Goal: Find specific page/section: Find specific page/section

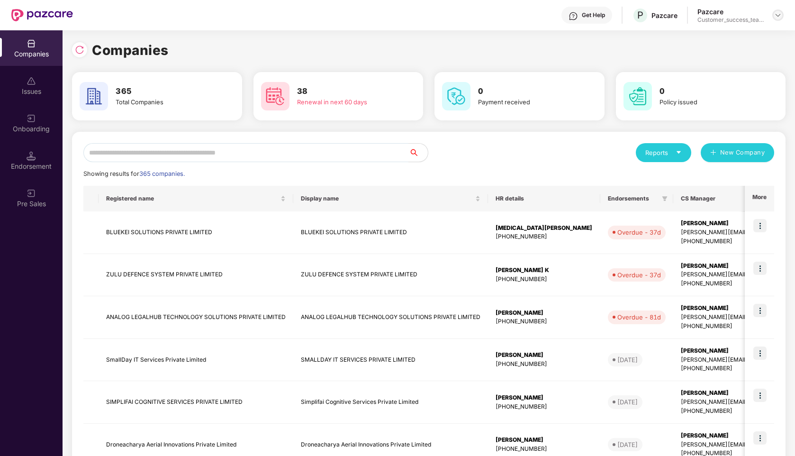
click at [782, 15] on div at bounding box center [778, 14] width 11 height 11
click at [720, 39] on div "Admin view" at bounding box center [734, 37] width 123 height 18
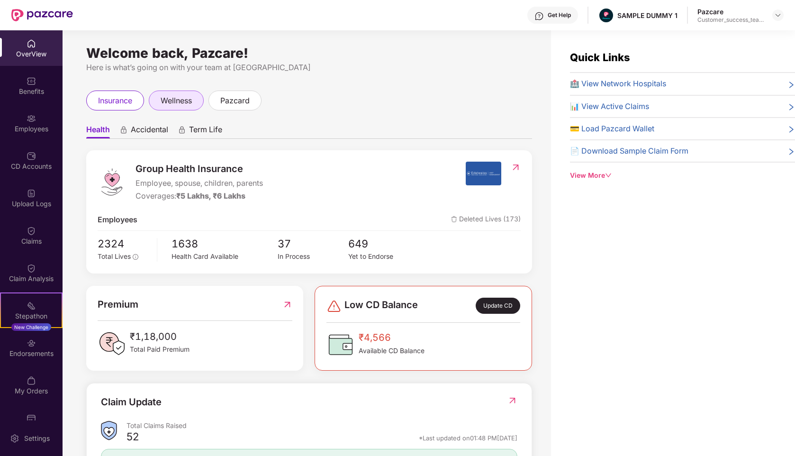
click at [169, 106] on span "wellness" at bounding box center [176, 101] width 31 height 12
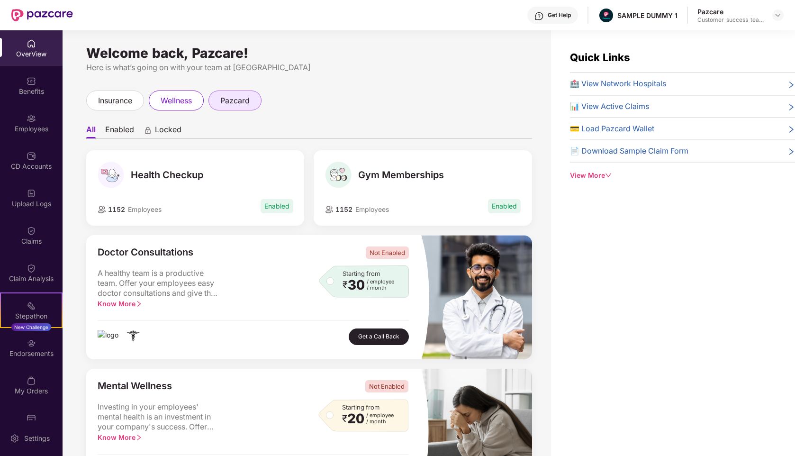
click at [239, 96] on span "pazcard" at bounding box center [234, 101] width 29 height 12
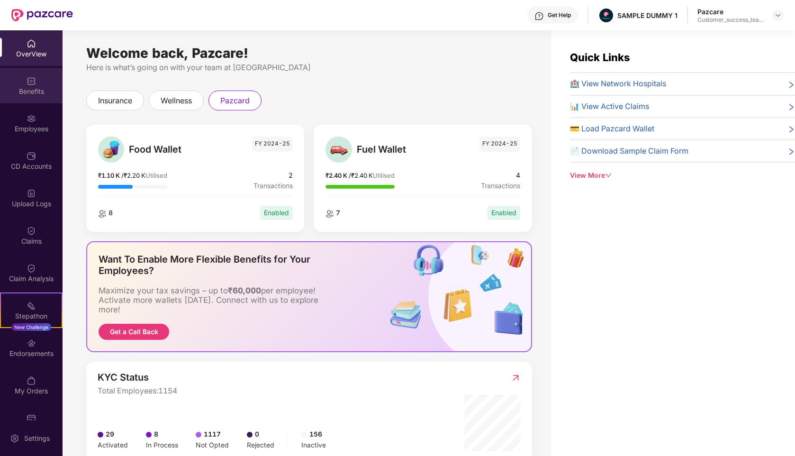
click at [43, 79] on div "Benefits" at bounding box center [31, 86] width 63 height 36
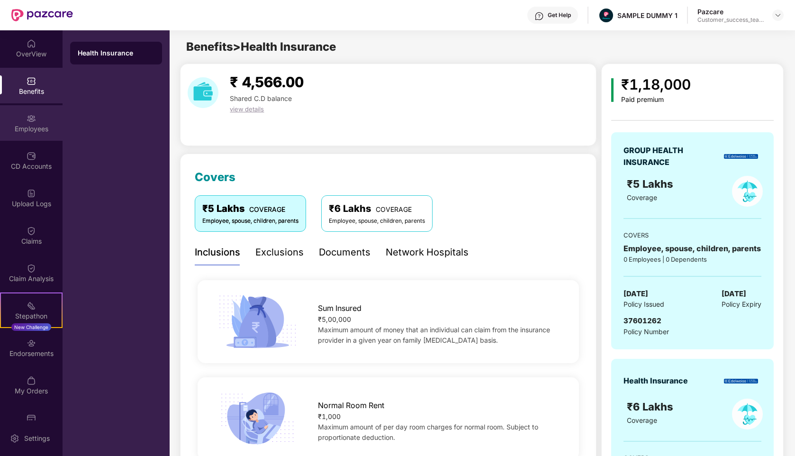
click at [47, 126] on div "Employees" at bounding box center [31, 128] width 63 height 9
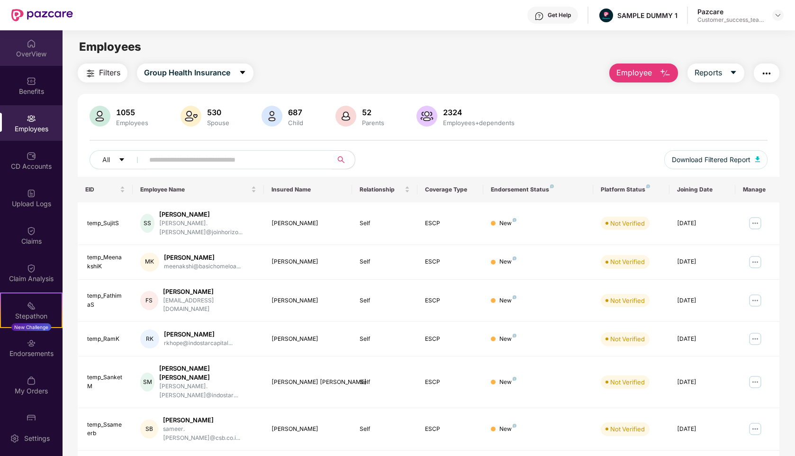
click at [40, 50] on div "OverView" at bounding box center [31, 53] width 63 height 9
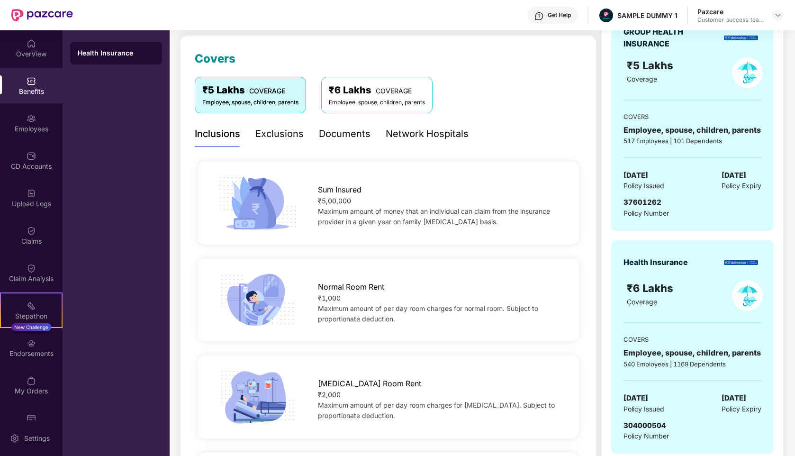
scroll to position [119, 0]
click at [277, 139] on div "Exclusions" at bounding box center [279, 133] width 48 height 15
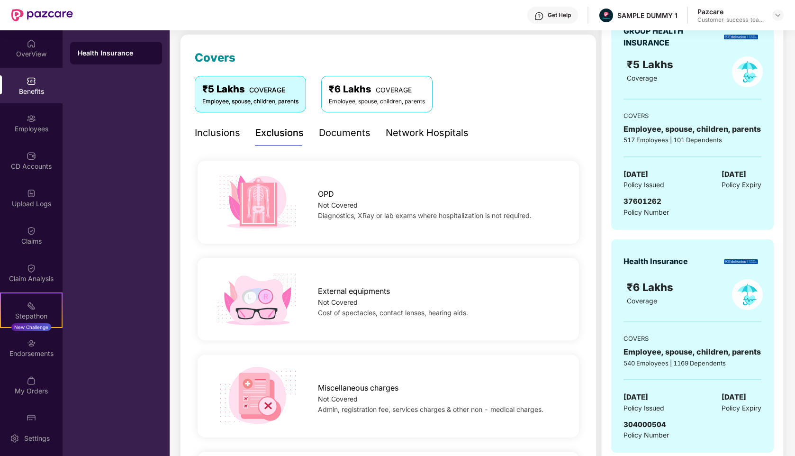
click at [335, 139] on div "Documents" at bounding box center [345, 133] width 52 height 15
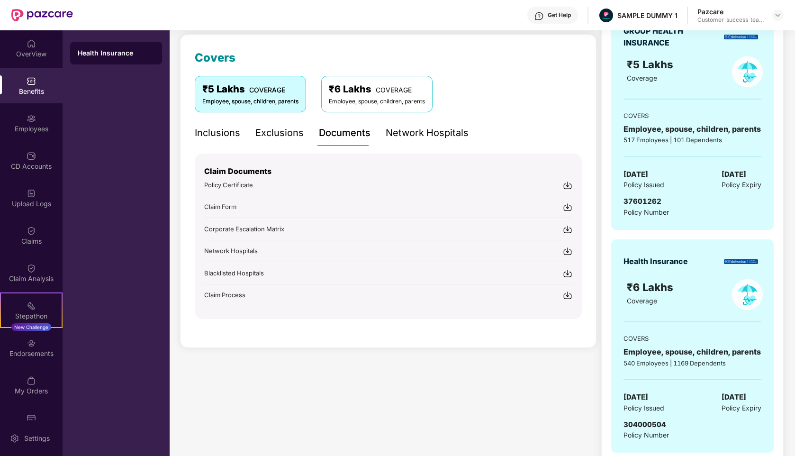
click at [435, 135] on div "Network Hospitals" at bounding box center [427, 133] width 83 height 15
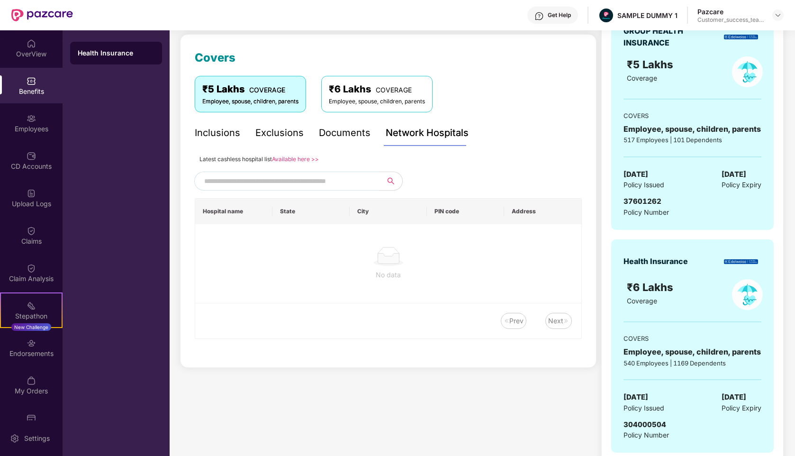
click at [297, 179] on input "text" at bounding box center [285, 181] width 162 height 14
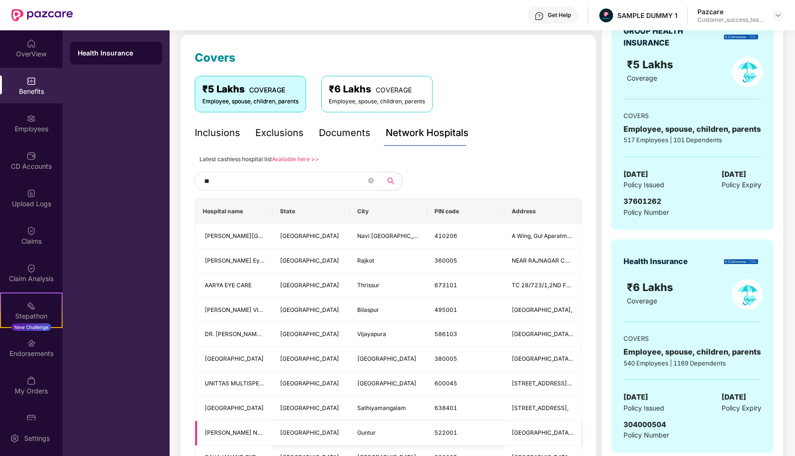
type input "*"
click at [30, 115] on img at bounding box center [31, 118] width 9 height 9
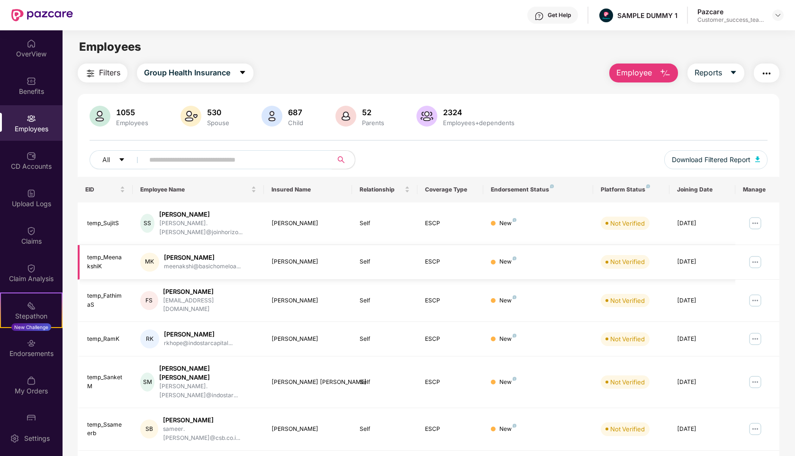
scroll to position [127, 0]
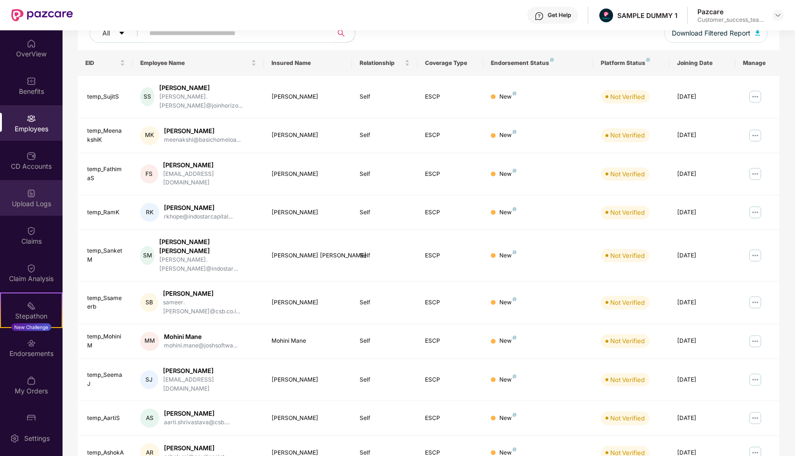
click at [28, 202] on div "Upload Logs" at bounding box center [31, 203] width 63 height 9
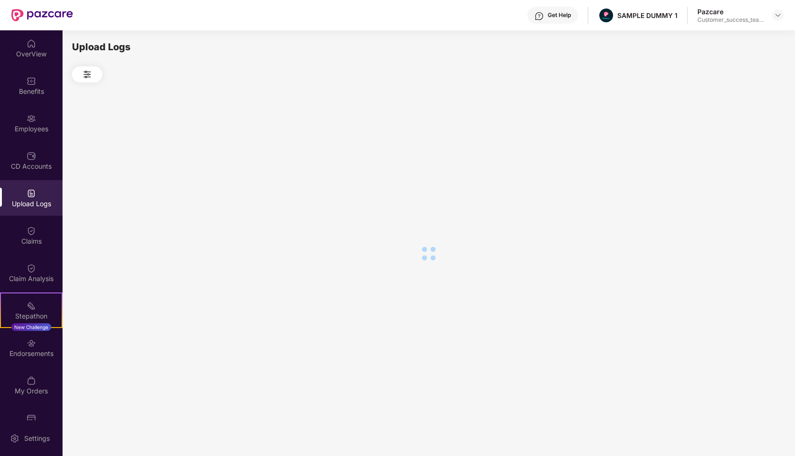
scroll to position [0, 0]
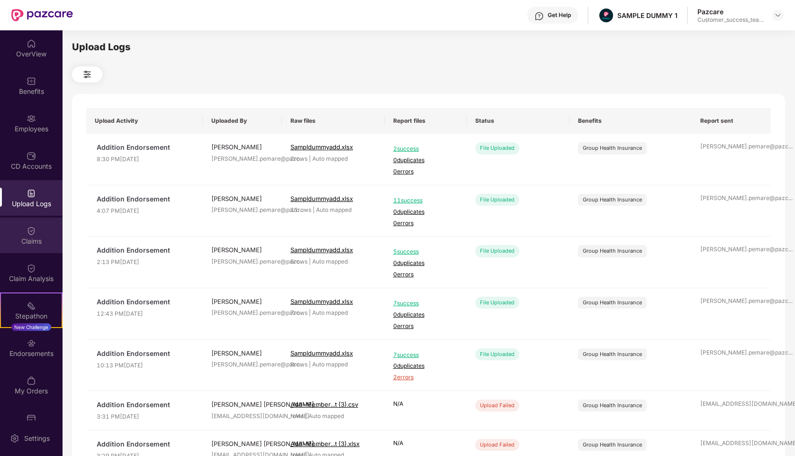
click at [34, 236] on div "Claims" at bounding box center [31, 240] width 63 height 9
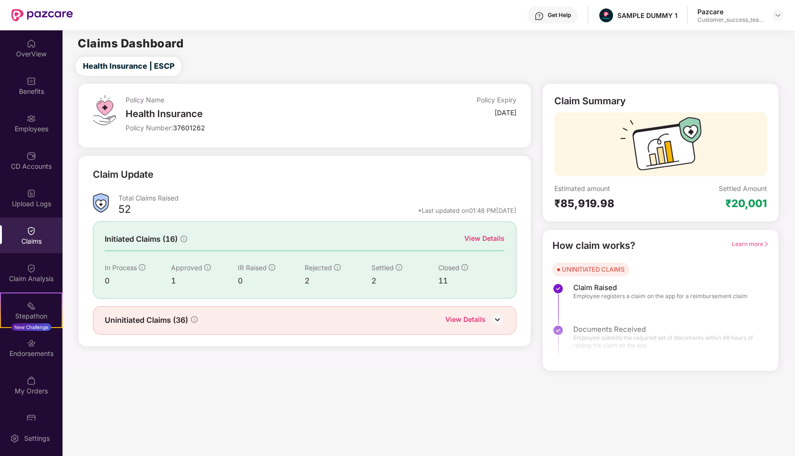
click at [482, 239] on div "View Details" at bounding box center [484, 238] width 40 height 10
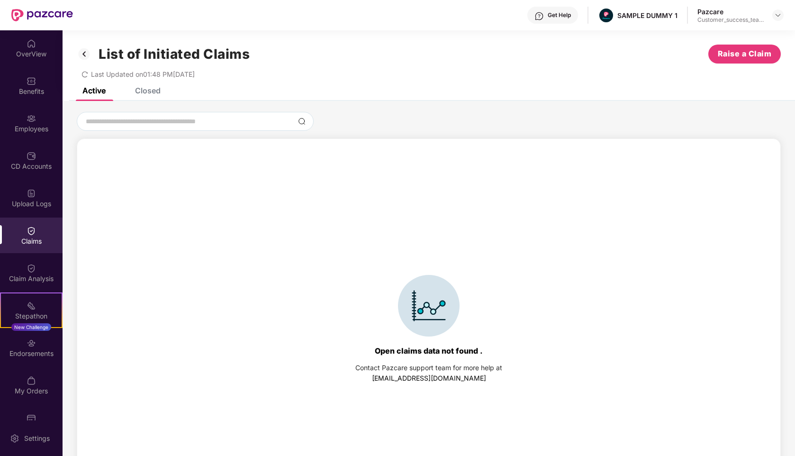
click at [157, 86] on div "List of Initiated Claims Raise a Claim Last Updated on 01:48 PM[DATE]" at bounding box center [429, 58] width 733 height 57
click at [154, 88] on div "Closed" at bounding box center [148, 90] width 26 height 9
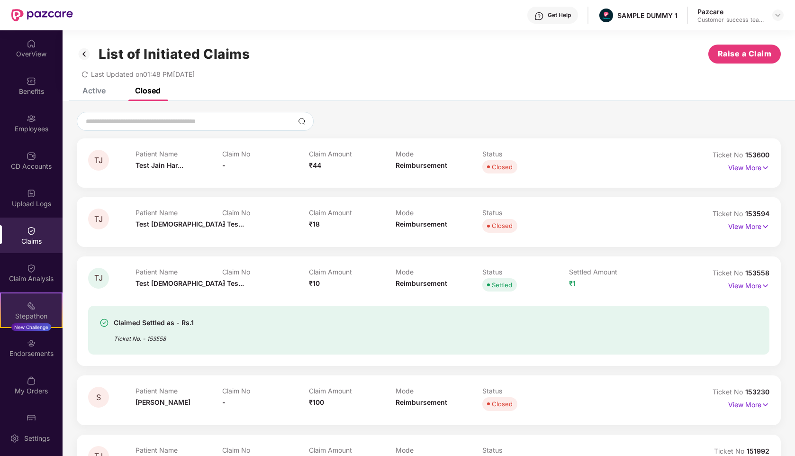
scroll to position [22, 0]
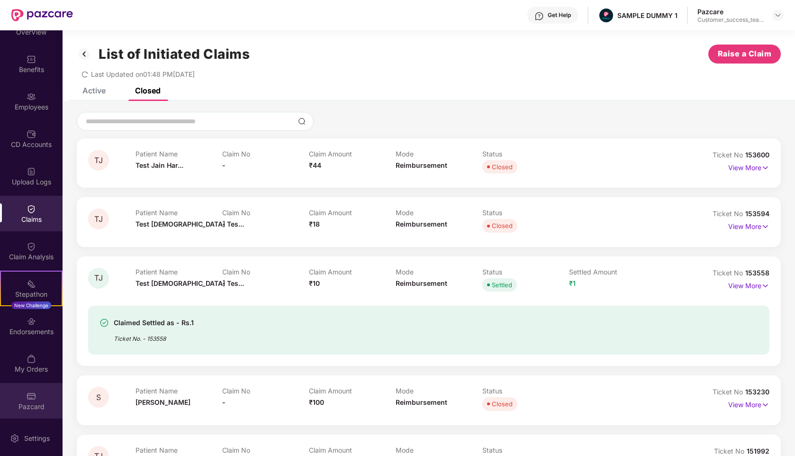
click at [23, 401] on div "Pazcard" at bounding box center [31, 401] width 63 height 36
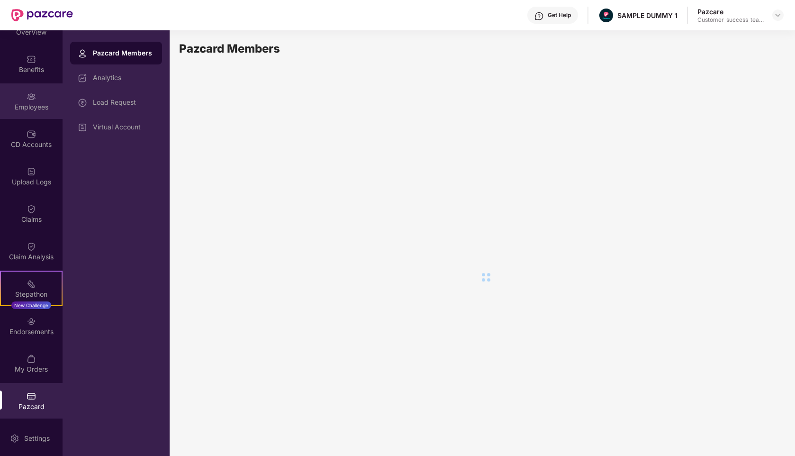
scroll to position [0, 0]
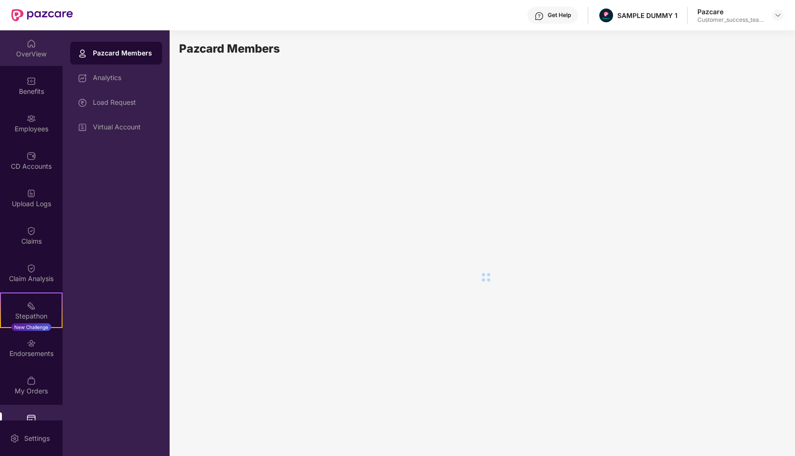
click at [34, 45] on div "OverView" at bounding box center [31, 48] width 63 height 36
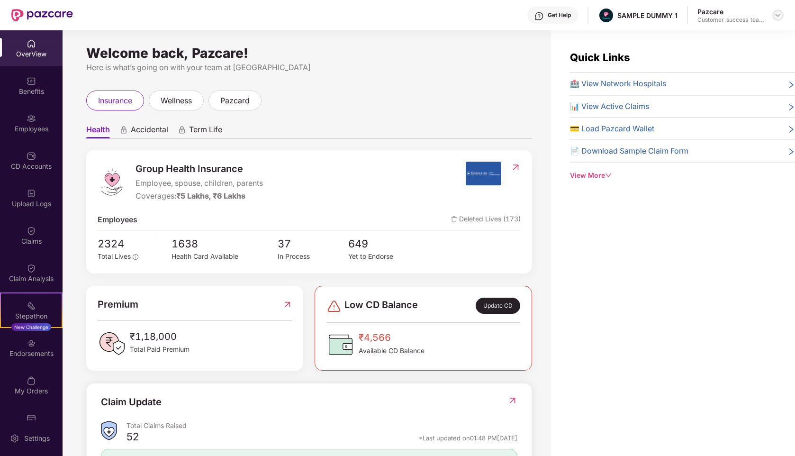
click at [780, 13] on img at bounding box center [778, 15] width 8 height 8
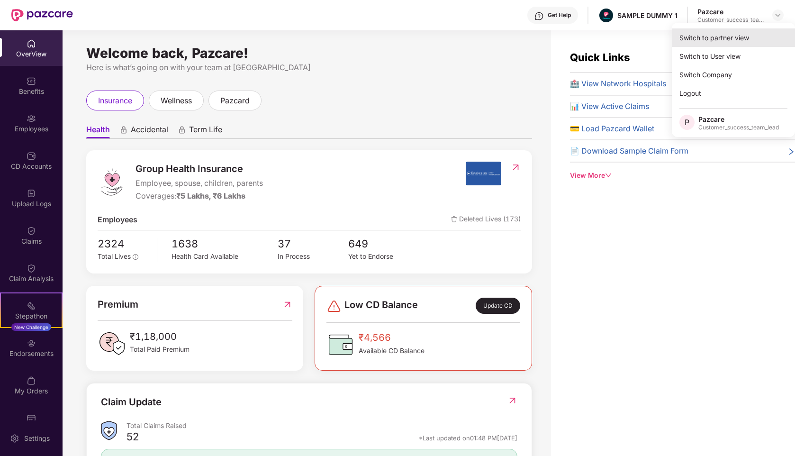
click at [724, 39] on div "Switch to partner view" at bounding box center [733, 37] width 123 height 18
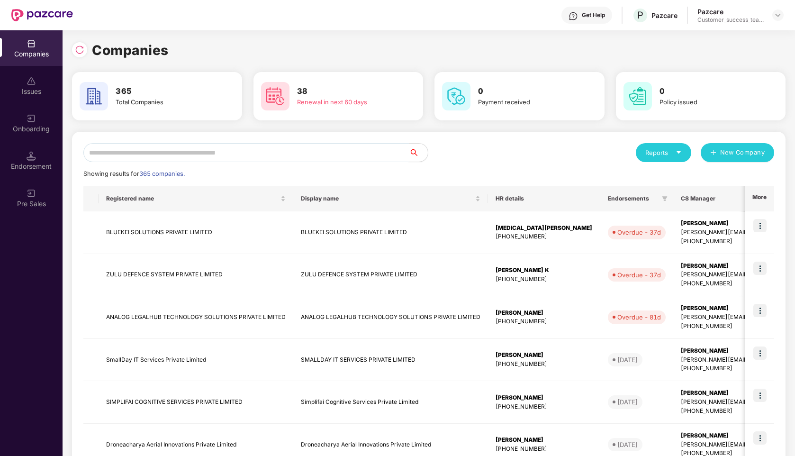
click at [251, 153] on input "text" at bounding box center [246, 152] width 326 height 19
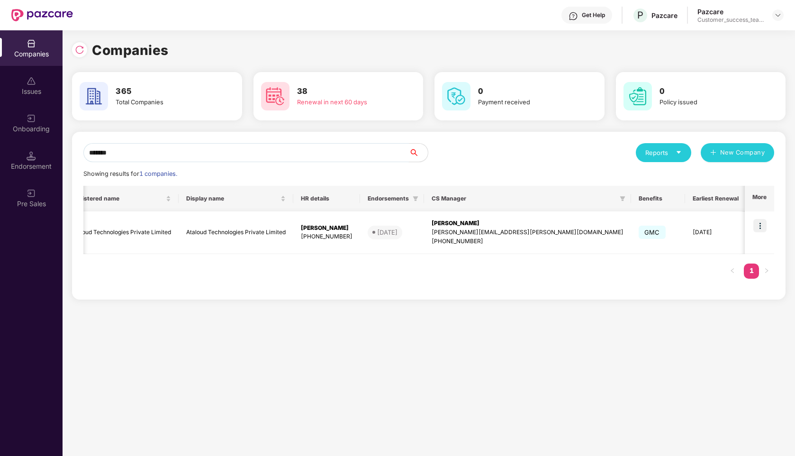
scroll to position [0, 105]
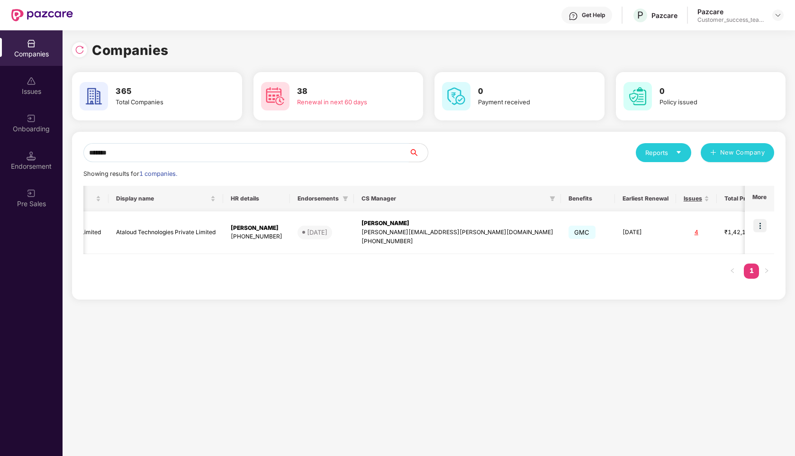
type input "*******"
click at [759, 226] on img at bounding box center [760, 225] width 13 height 13
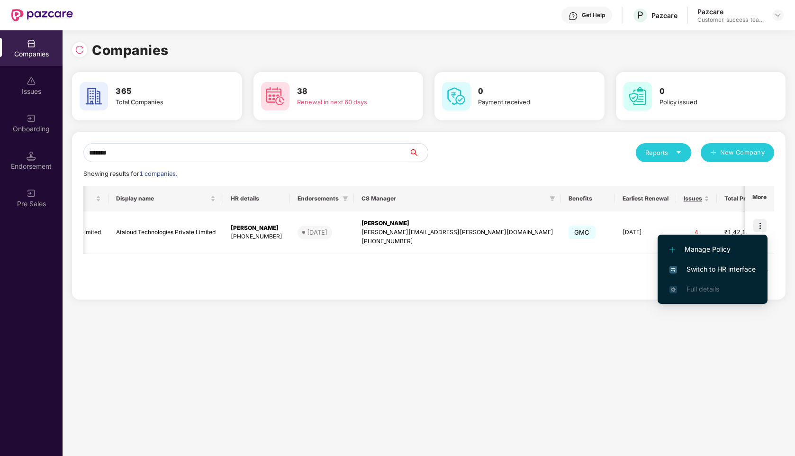
click at [729, 269] on span "Switch to HR interface" at bounding box center [713, 269] width 86 height 10
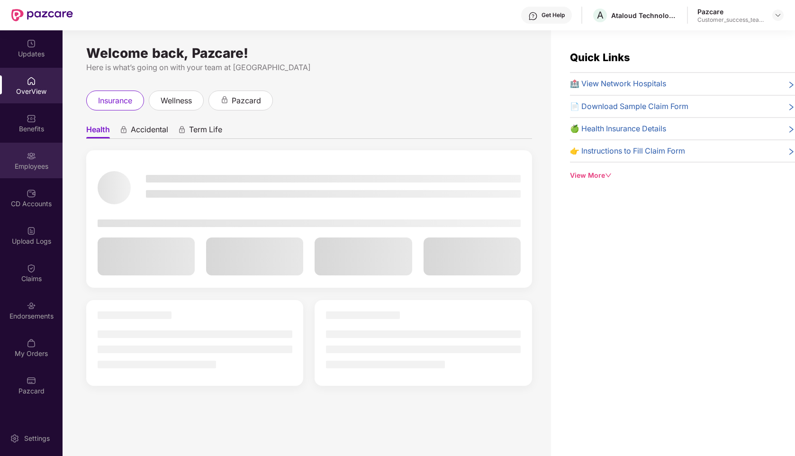
click at [29, 159] on img at bounding box center [31, 155] width 9 height 9
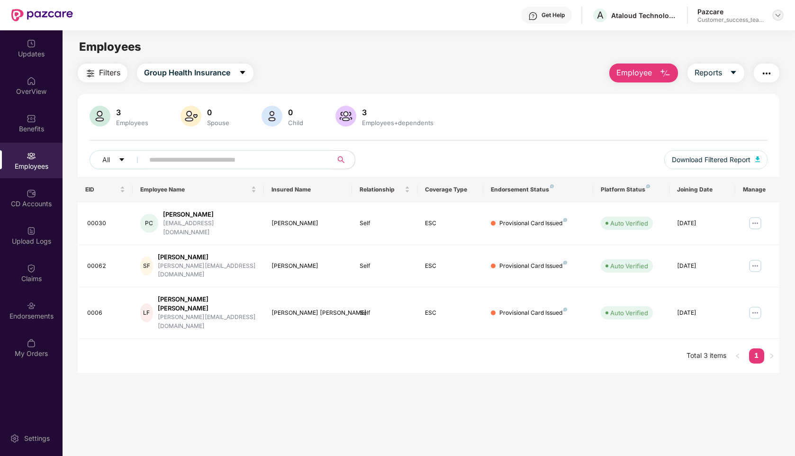
click at [778, 10] on div at bounding box center [778, 14] width 11 height 11
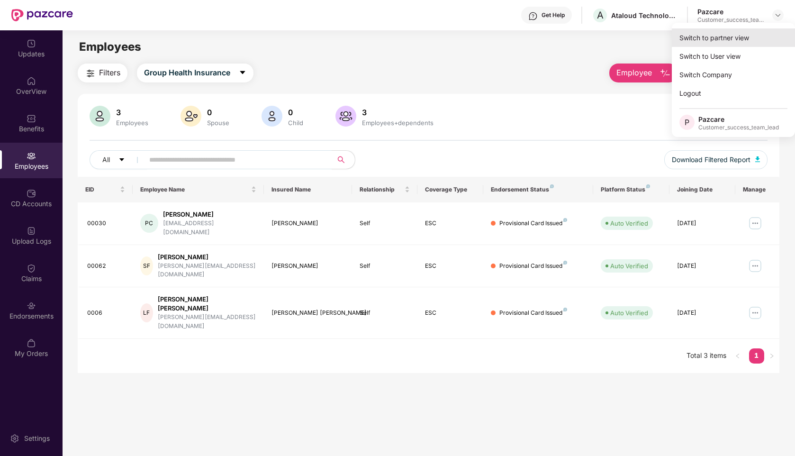
click at [713, 31] on div "Switch to partner view" at bounding box center [733, 37] width 123 height 18
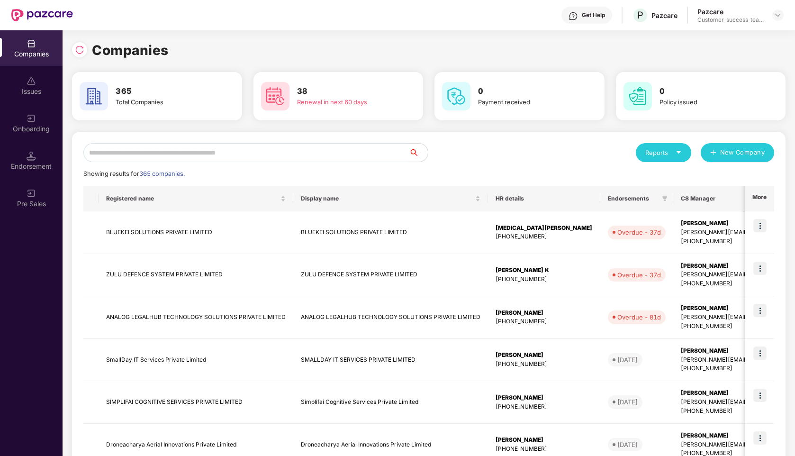
click at [153, 151] on input "text" at bounding box center [246, 152] width 326 height 19
type input "*"
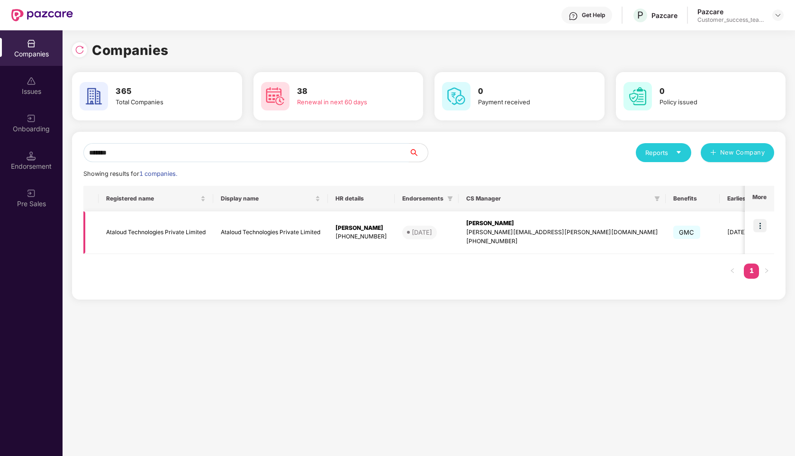
type input "*******"
click at [758, 224] on img at bounding box center [760, 225] width 13 height 13
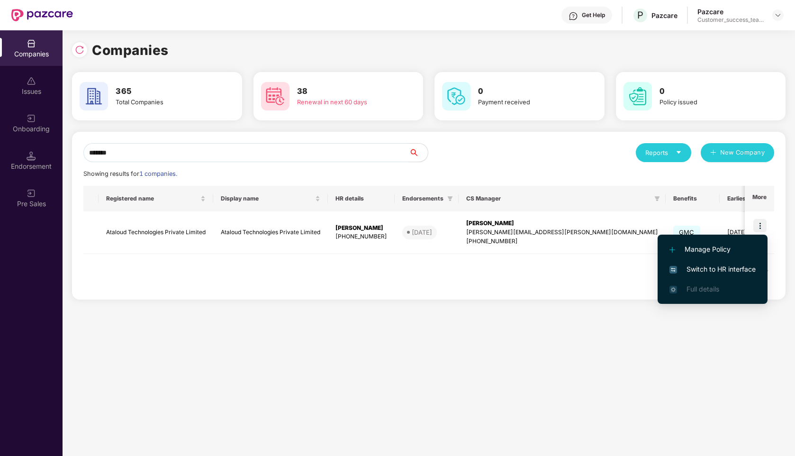
click at [715, 271] on span "Switch to HR interface" at bounding box center [713, 269] width 86 height 10
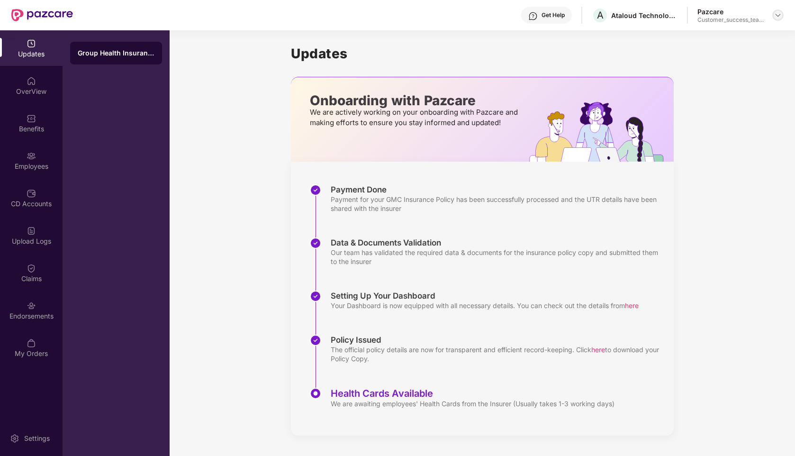
click at [781, 15] on img at bounding box center [778, 15] width 8 height 8
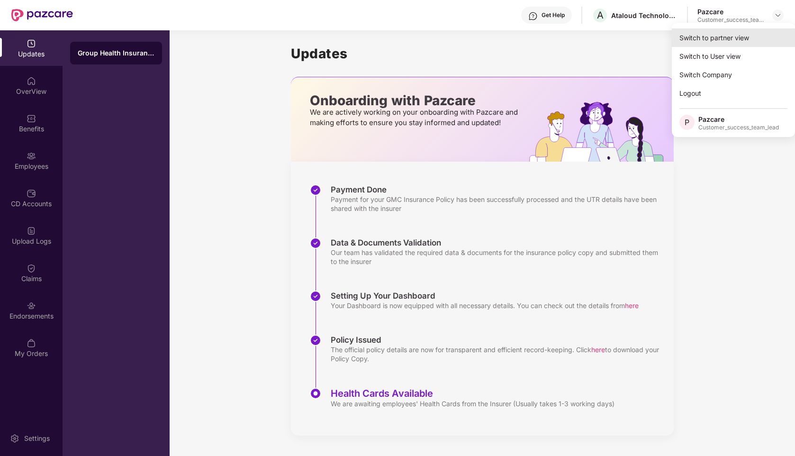
click at [728, 29] on div "Switch to partner view" at bounding box center [733, 37] width 123 height 18
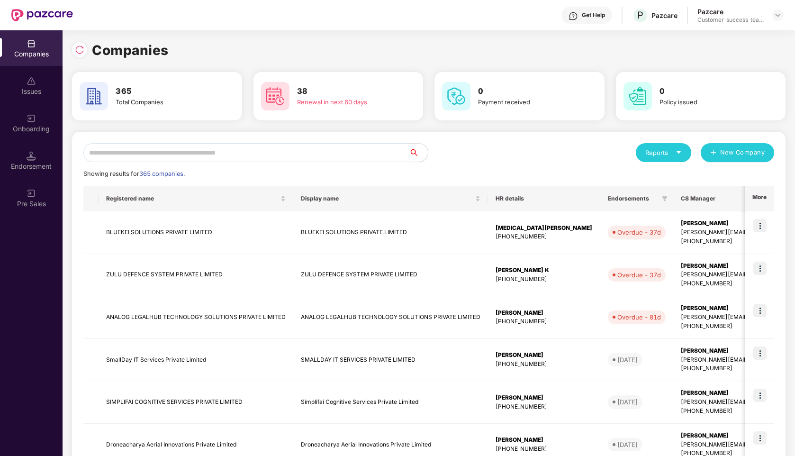
click at [287, 153] on input "text" at bounding box center [246, 152] width 326 height 19
type input "*"
